Goal: Find contact information: Obtain details needed to contact an individual or organization

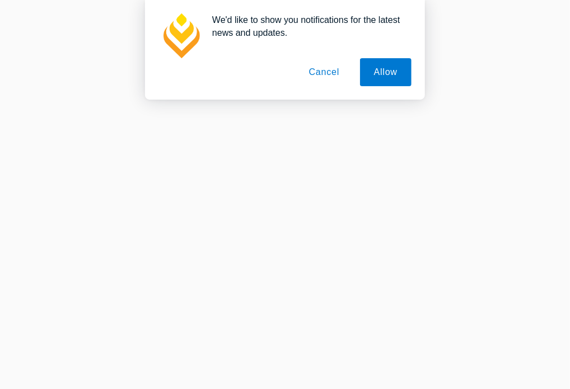
click at [327, 75] on button "Cancel" at bounding box center [324, 72] width 59 height 28
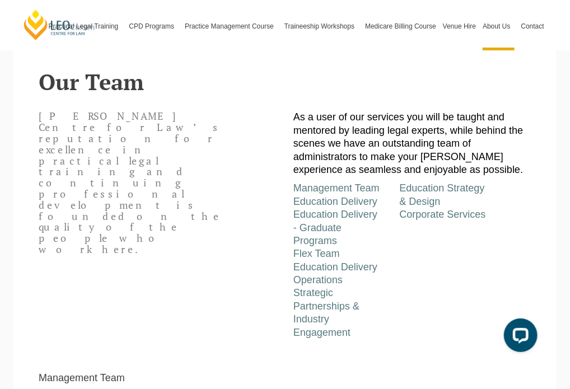
scroll to position [216, 0]
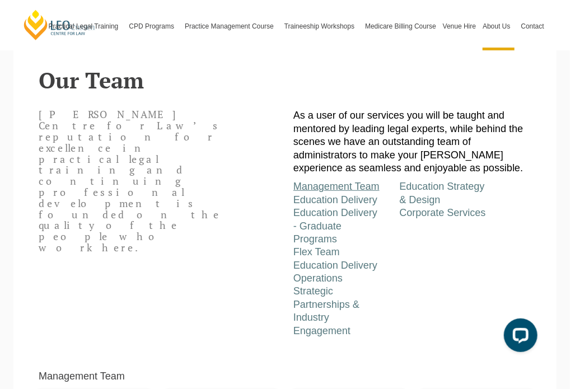
click at [337, 191] on link "Management Team" at bounding box center [337, 186] width 86 height 11
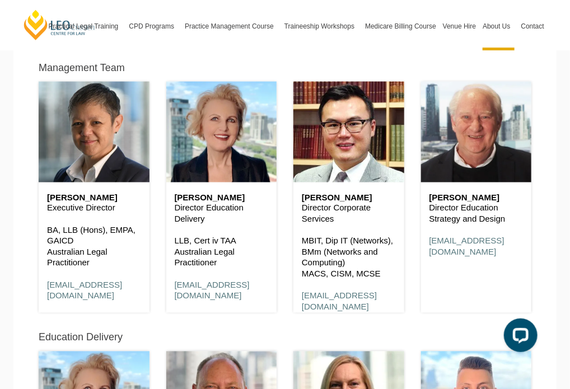
scroll to position [541, 0]
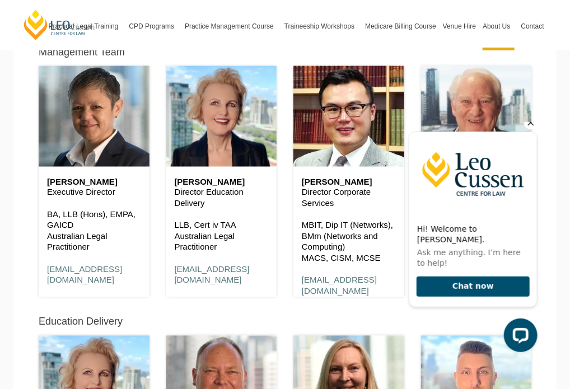
click at [531, 129] on icon "Hide greeting" at bounding box center [530, 121] width 13 height 13
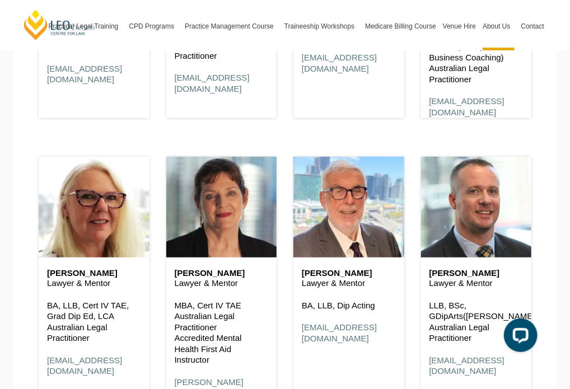
scroll to position [1684, 0]
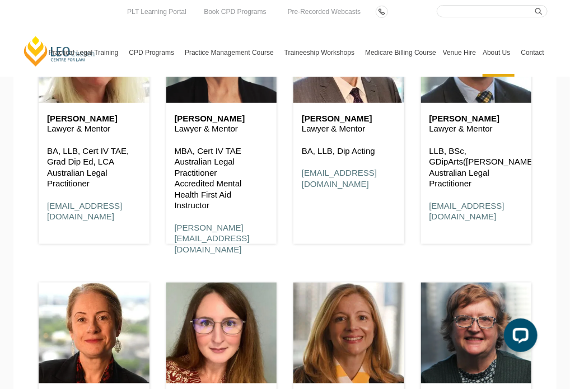
click at [533, 50] on link "Contact" at bounding box center [533, 53] width 30 height 48
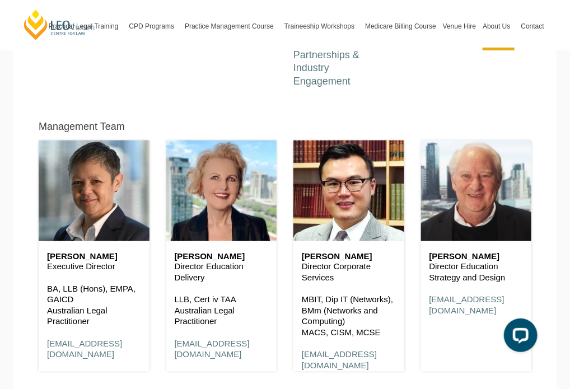
scroll to position [475, 0]
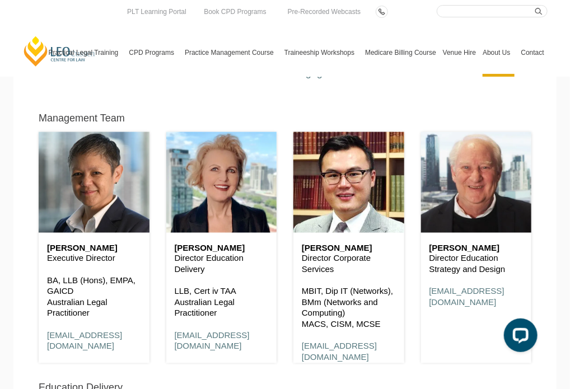
click at [538, 53] on link "Contact" at bounding box center [533, 53] width 30 height 48
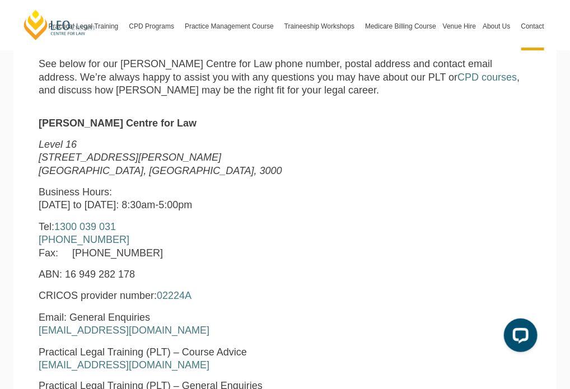
scroll to position [345, 0]
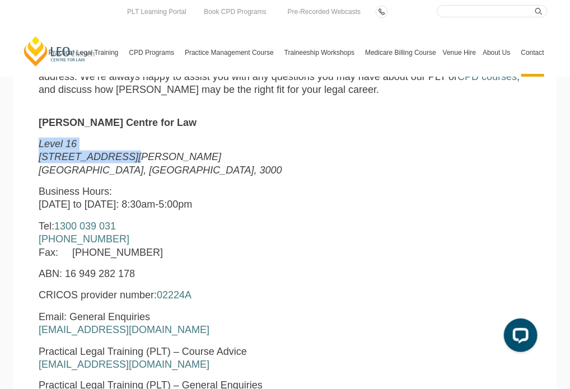
drag, startPoint x: 39, startPoint y: 145, endPoint x: 119, endPoint y: 160, distance: 81.4
click at [119, 160] on p "[STREET_ADDRESS][PERSON_NAME]" at bounding box center [179, 157] width 281 height 39
copy p "Level [STREET_ADDRESS][PERSON_NAME]"
click at [61, 173] on em "[GEOGRAPHIC_DATA], [GEOGRAPHIC_DATA], 3000" at bounding box center [161, 170] width 244 height 11
copy em "[GEOGRAPHIC_DATA]"
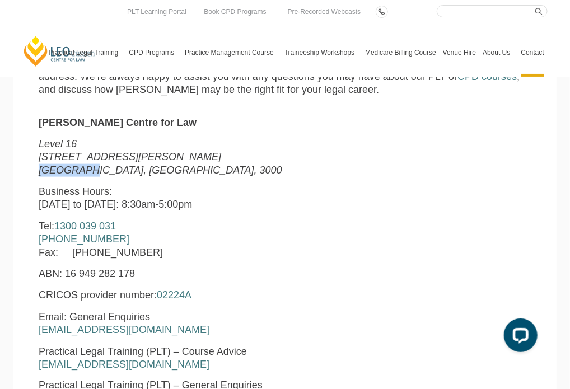
click at [61, 173] on em "[GEOGRAPHIC_DATA], [GEOGRAPHIC_DATA], 3000" at bounding box center [161, 170] width 244 height 11
